Goal: Information Seeking & Learning: Learn about a topic

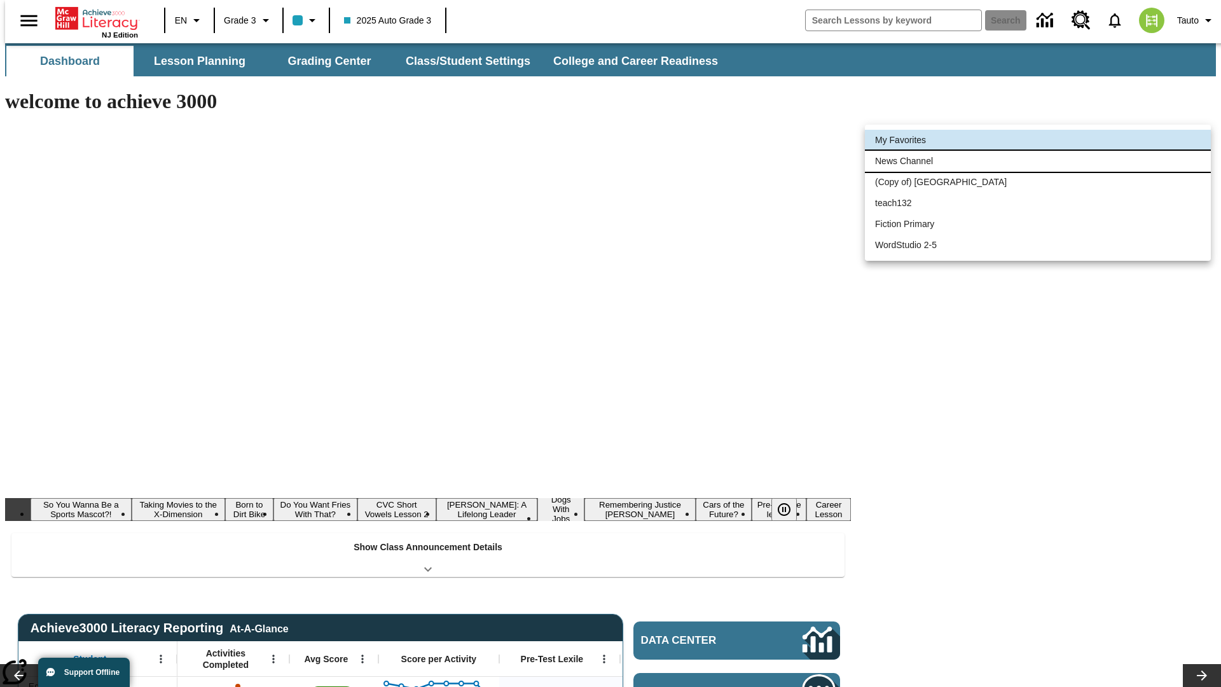
click at [1038, 161] on li "News Channel" at bounding box center [1038, 161] width 346 height 21
type input "120"
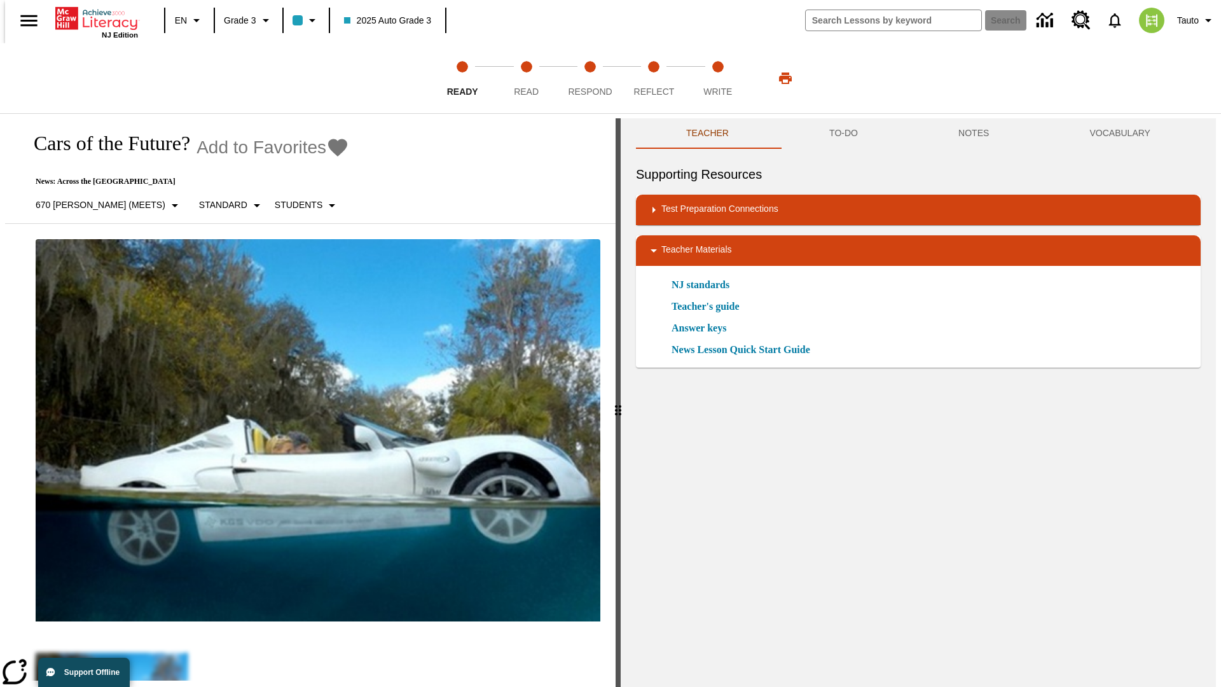
click at [328, 148] on icon "Add to Favorites - Cars of the Future?" at bounding box center [337, 148] width 19 height 18
